Goal: Transaction & Acquisition: Obtain resource

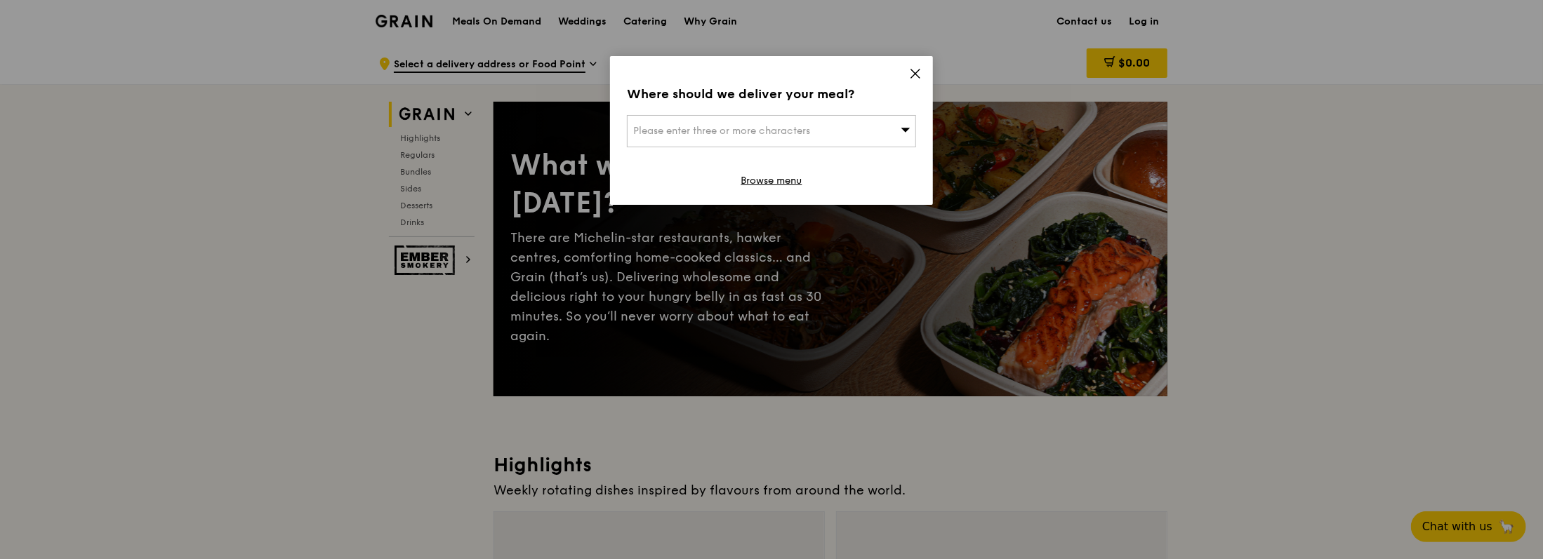
click at [915, 74] on icon at bounding box center [915, 73] width 8 height 8
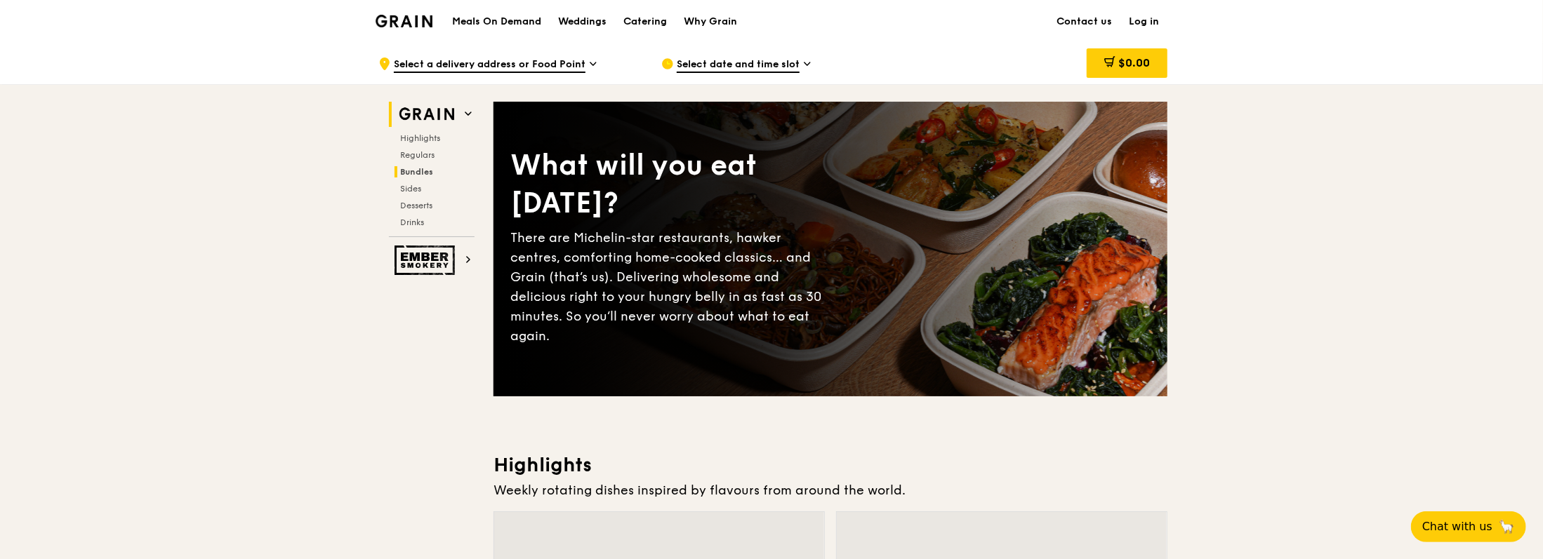
click at [432, 167] on span "Bundles" at bounding box center [416, 172] width 33 height 10
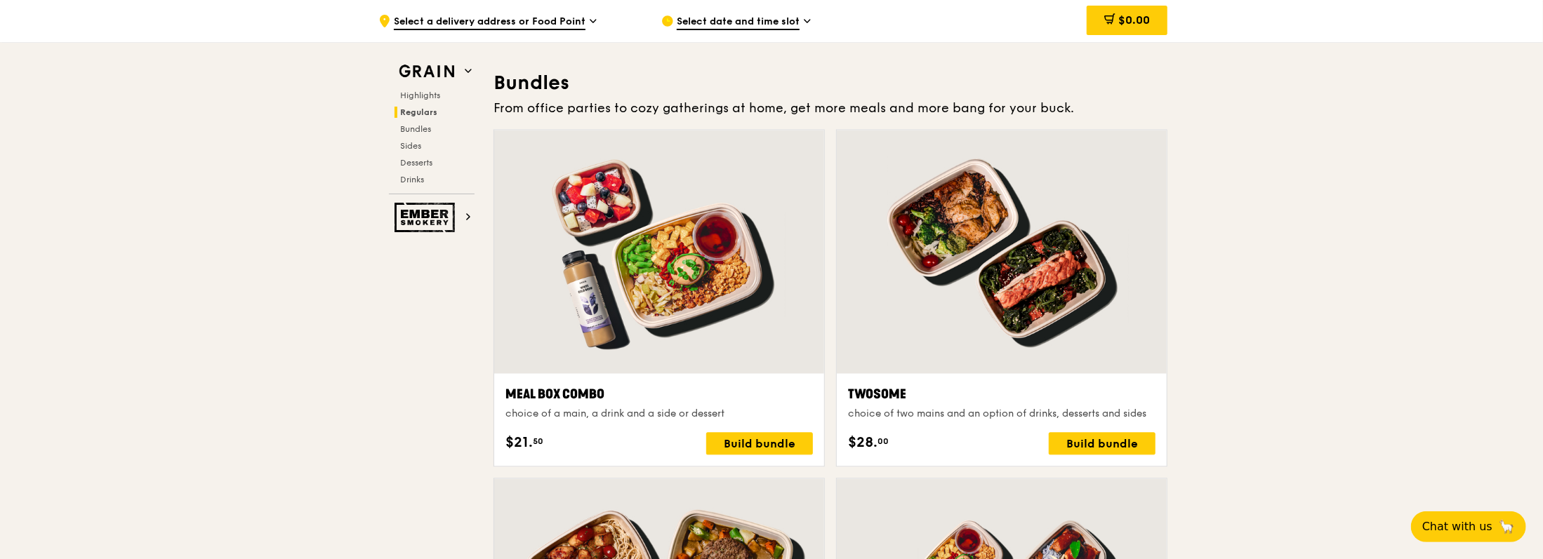
scroll to position [2004, 0]
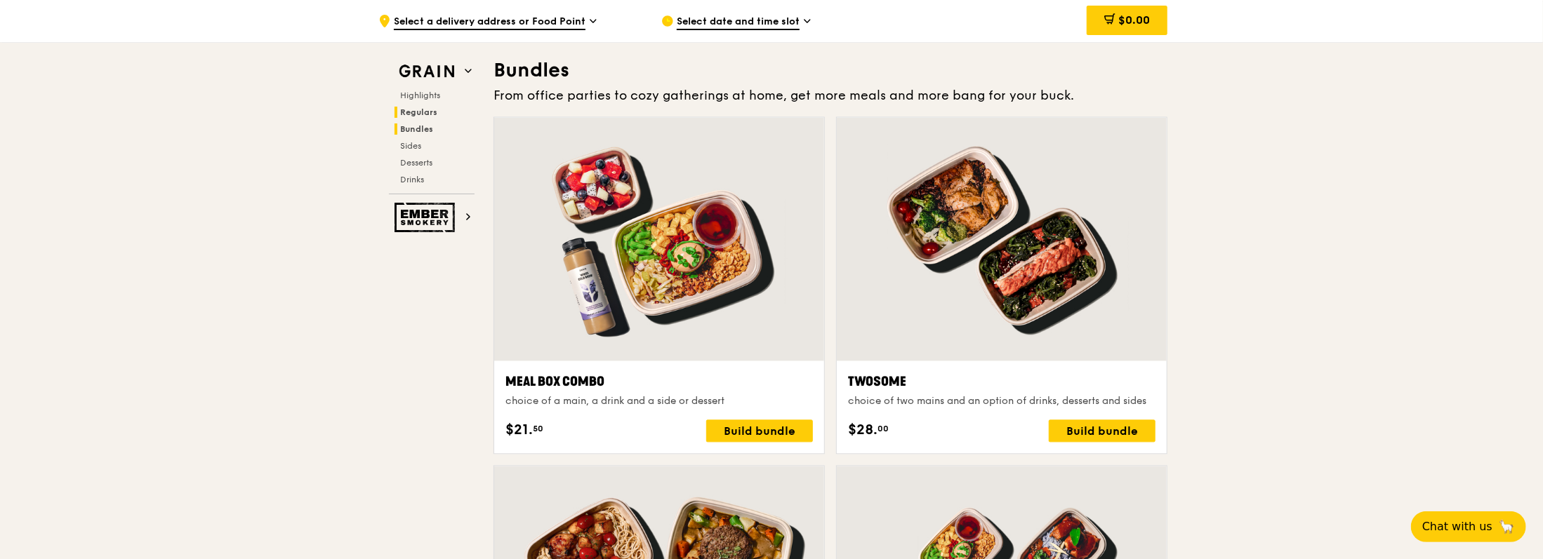
click at [425, 116] on span "Regulars" at bounding box center [418, 112] width 37 height 10
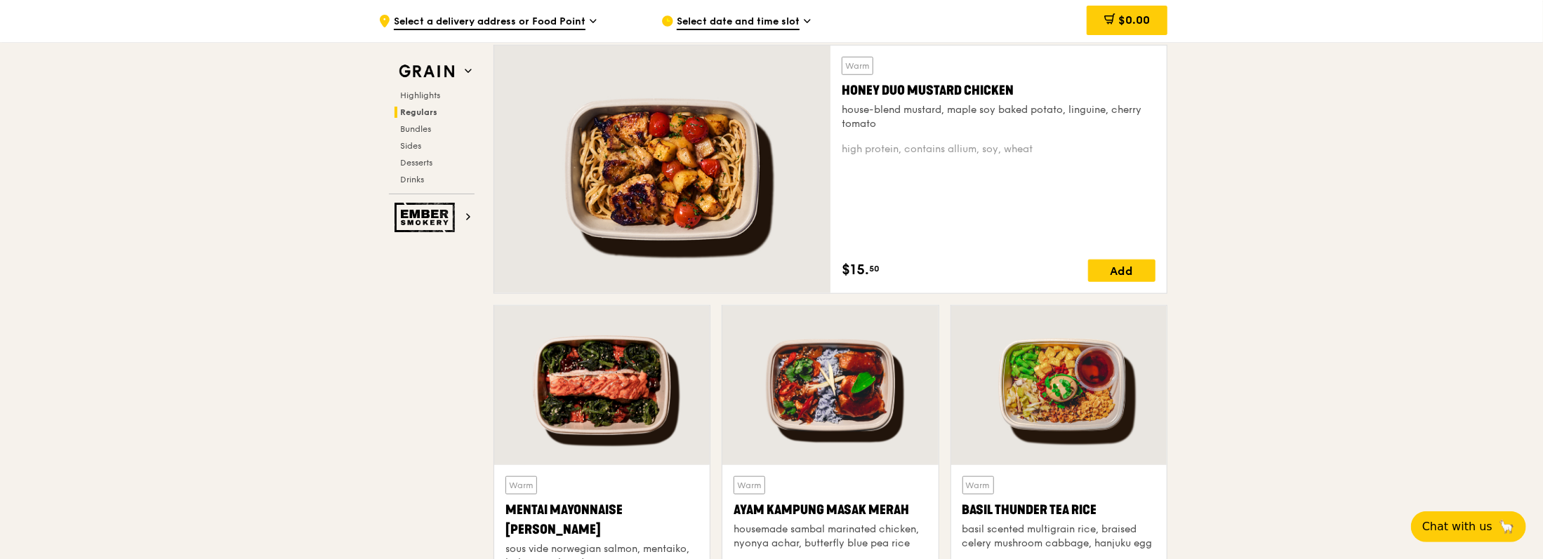
scroll to position [907, 0]
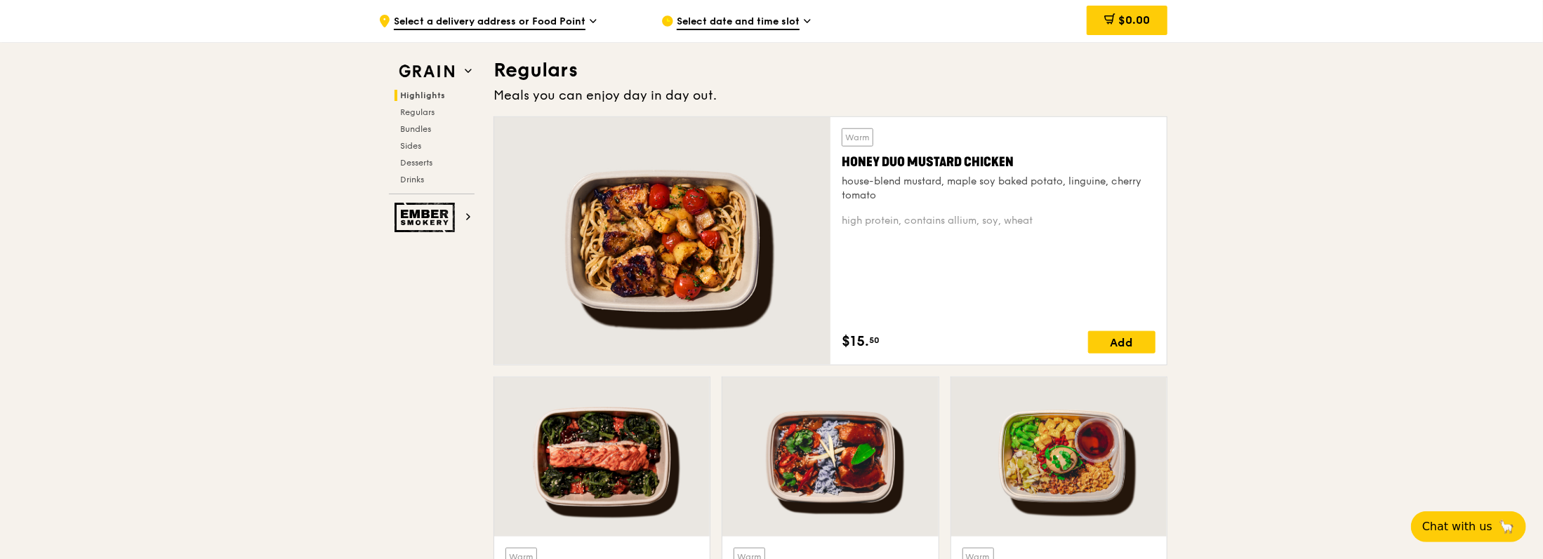
click at [424, 97] on span "Highlights" at bounding box center [422, 96] width 45 height 10
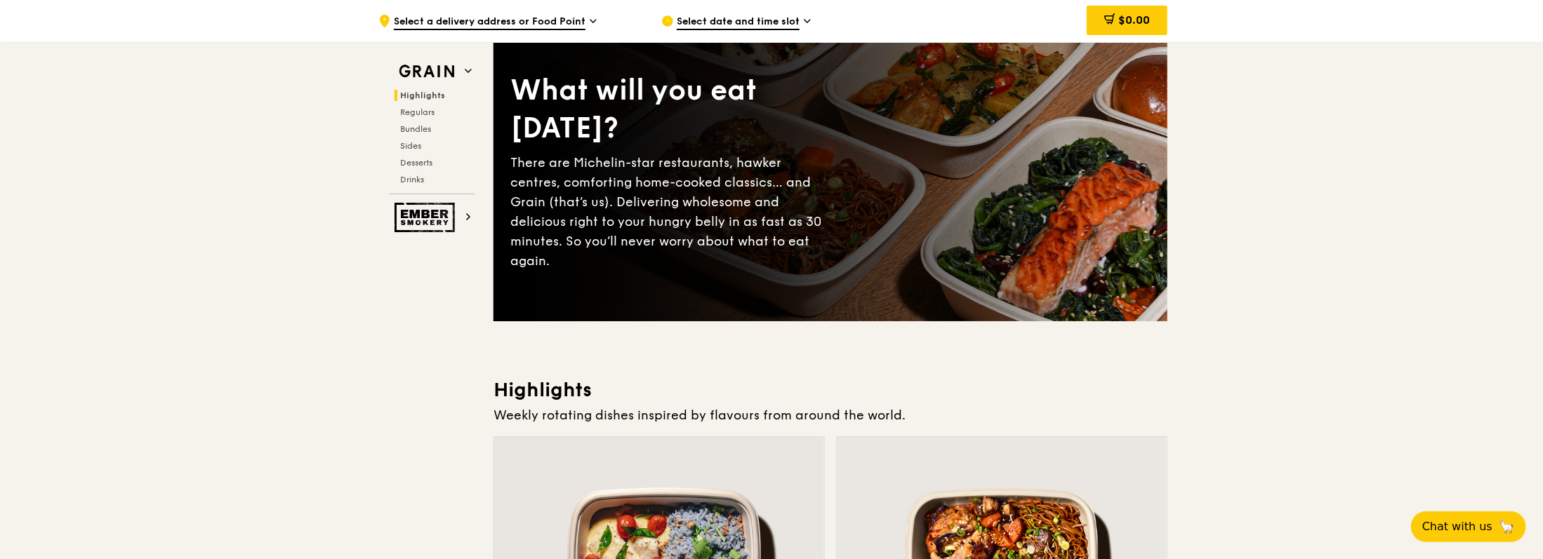
scroll to position [0, 0]
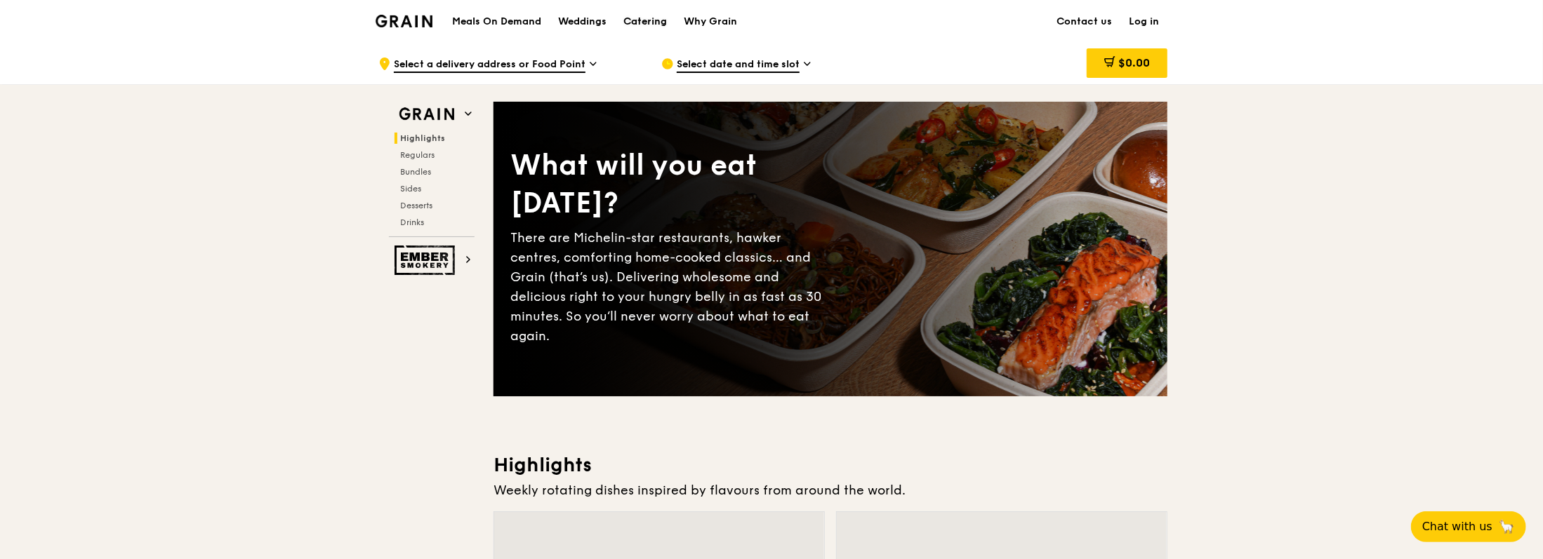
click at [635, 13] on div "Catering" at bounding box center [645, 22] width 44 height 42
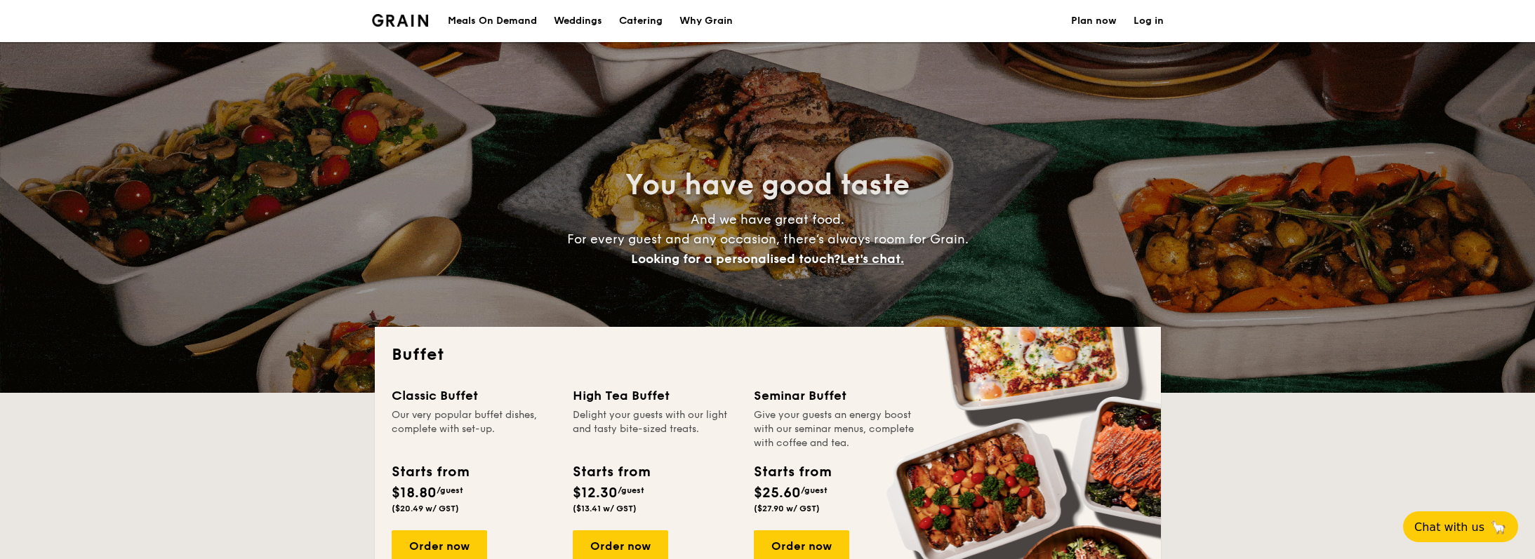
select select
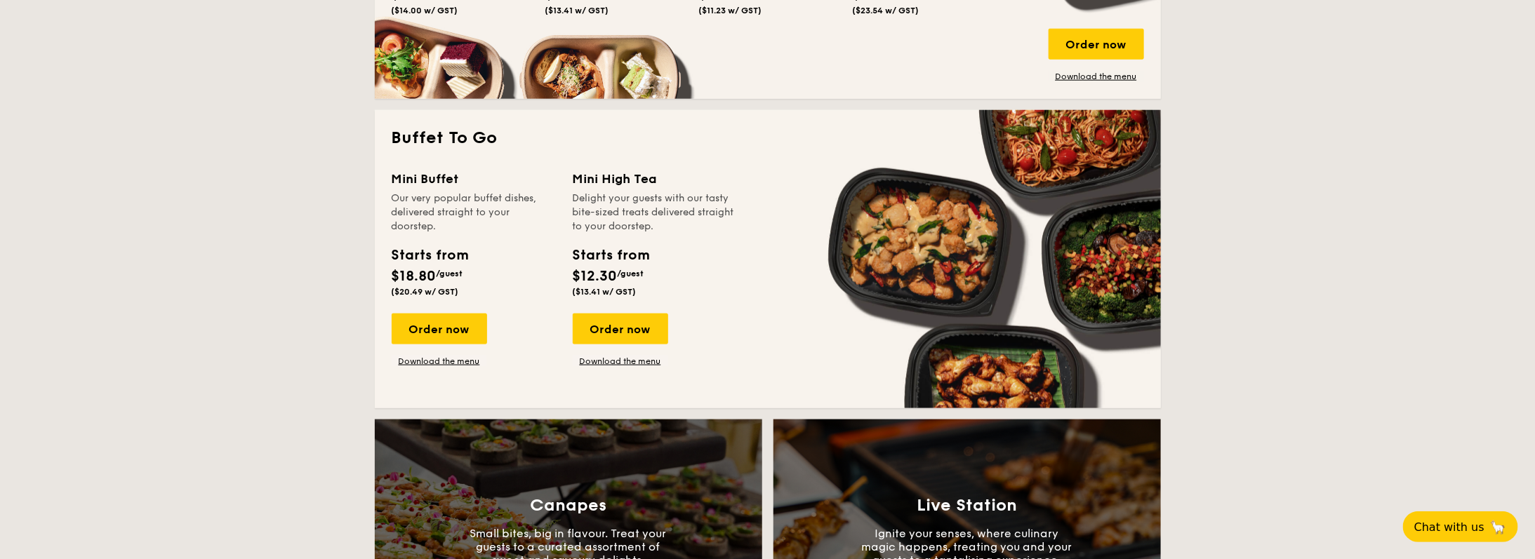
scroll to position [842, 0]
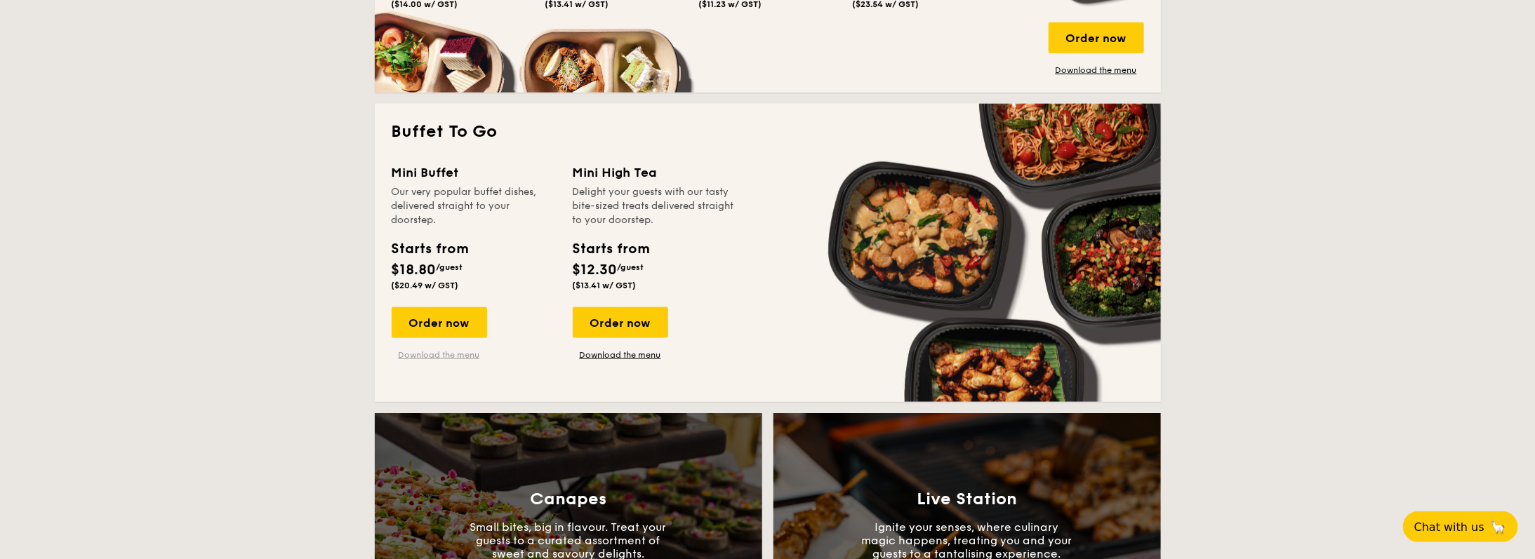
click at [466, 353] on link "Download the menu" at bounding box center [439, 355] width 95 height 11
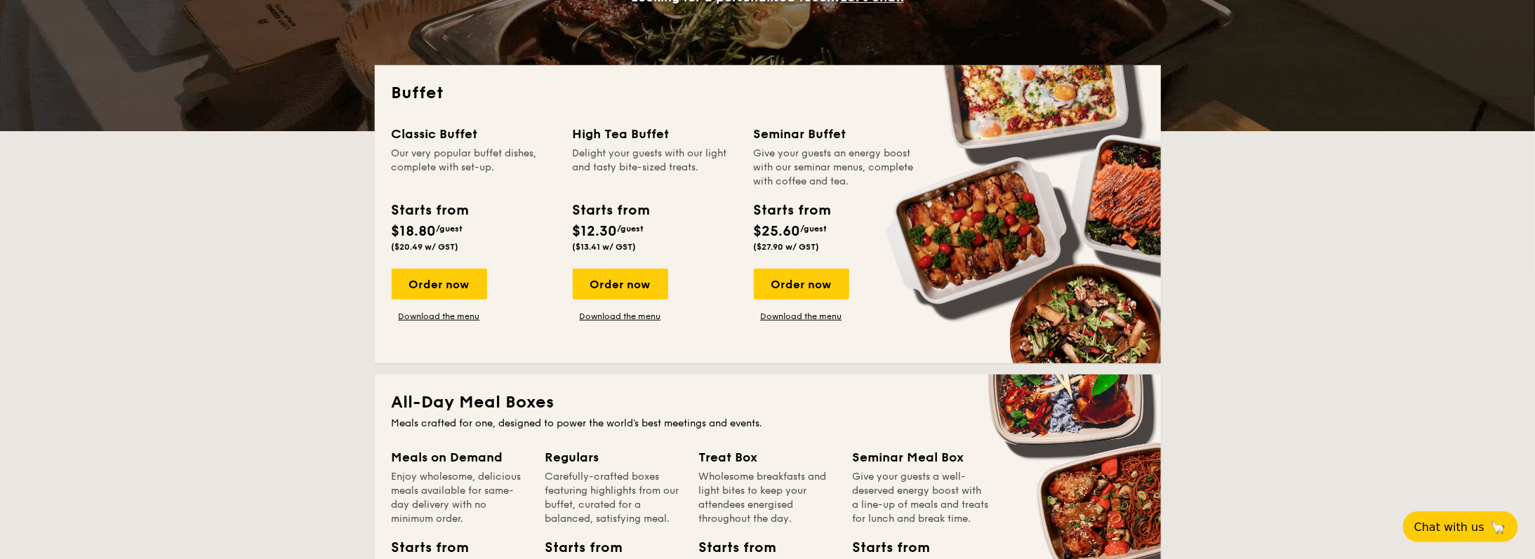
scroll to position [140, 0]
